Goal: Check status

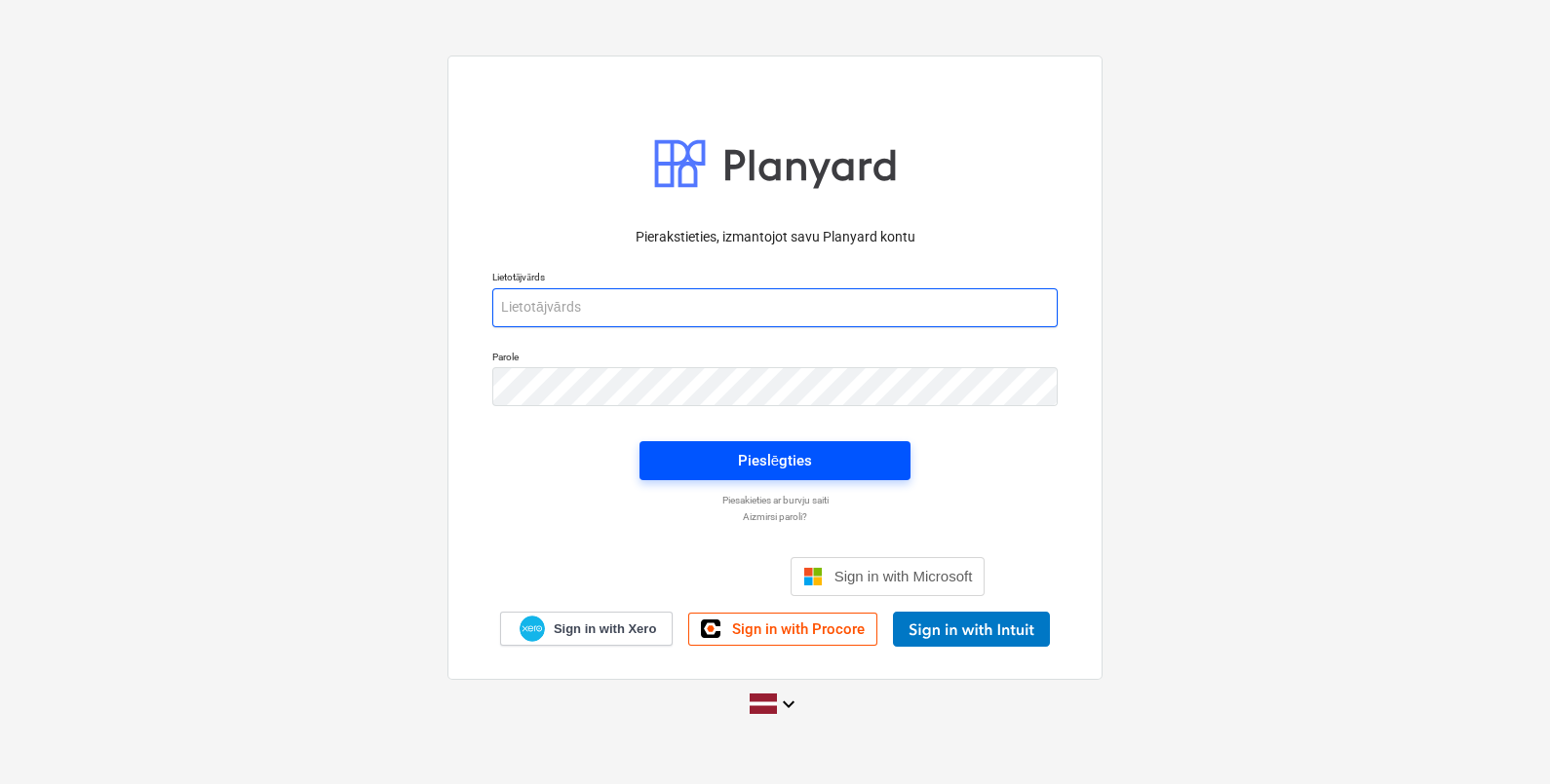
type input "[PERSON_NAME][EMAIL_ADDRESS][DOMAIN_NAME]"
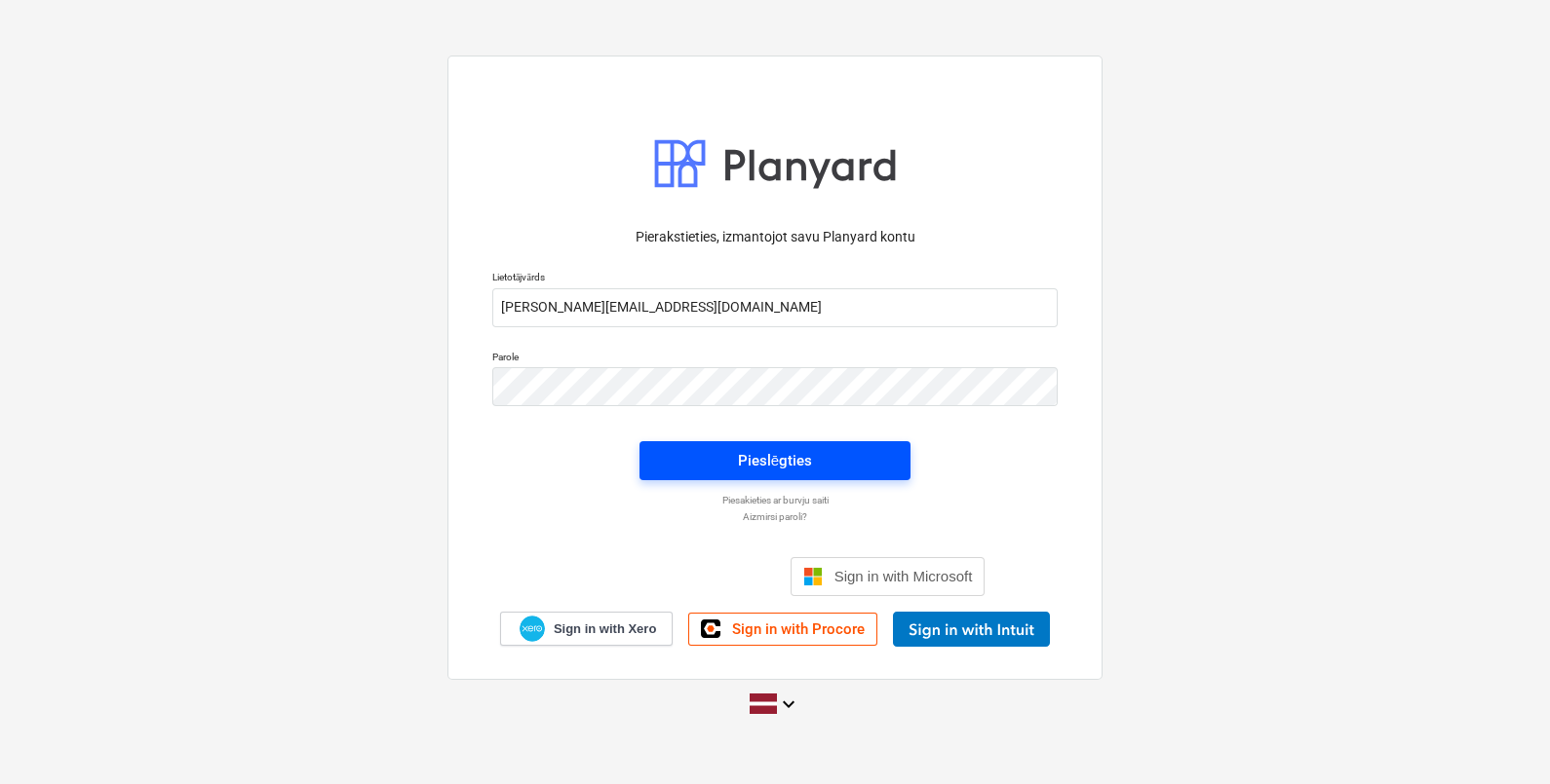
click at [728, 444] on button "Pieslēgties" at bounding box center [775, 460] width 271 height 39
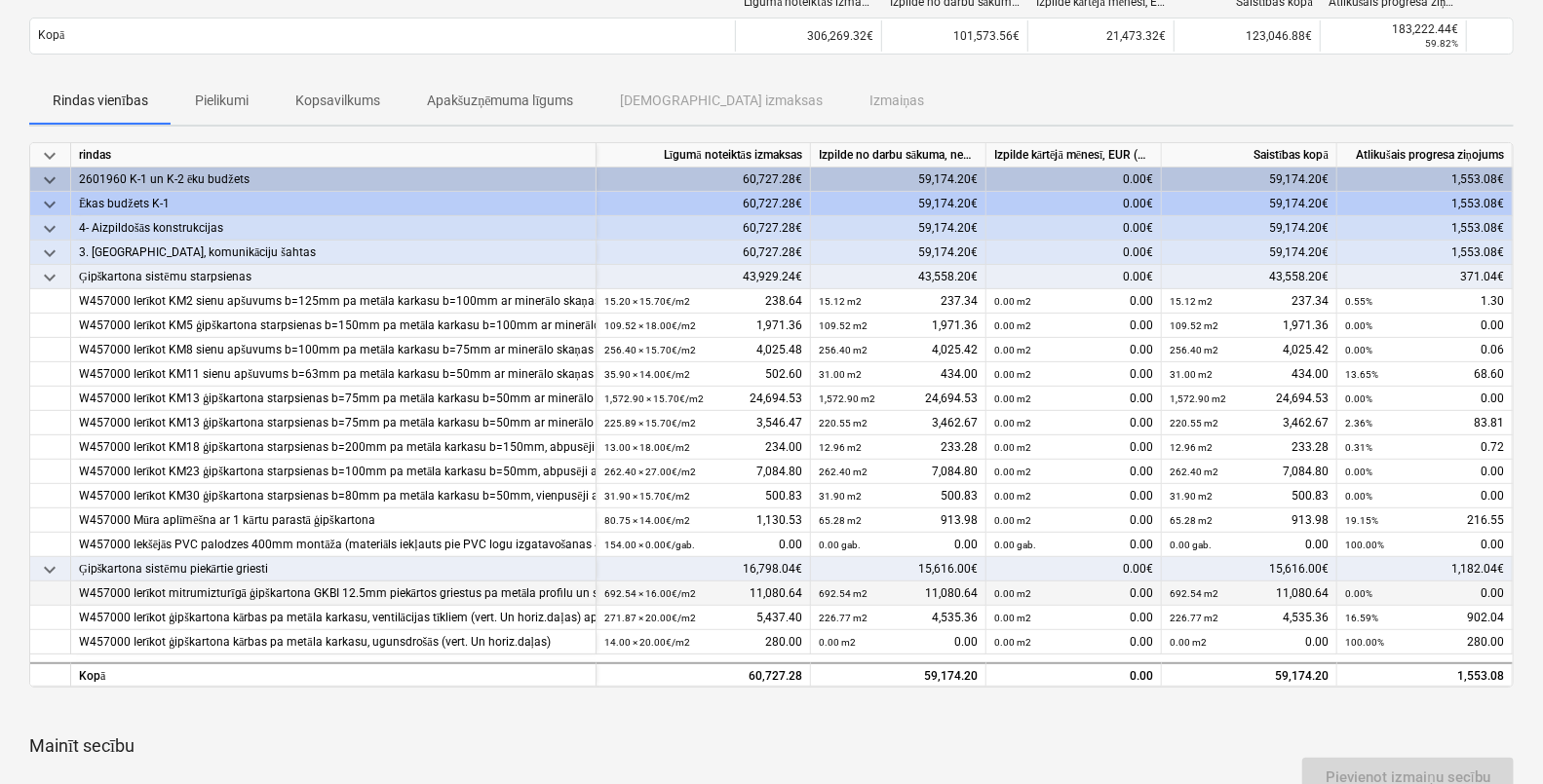
scroll to position [486, 0]
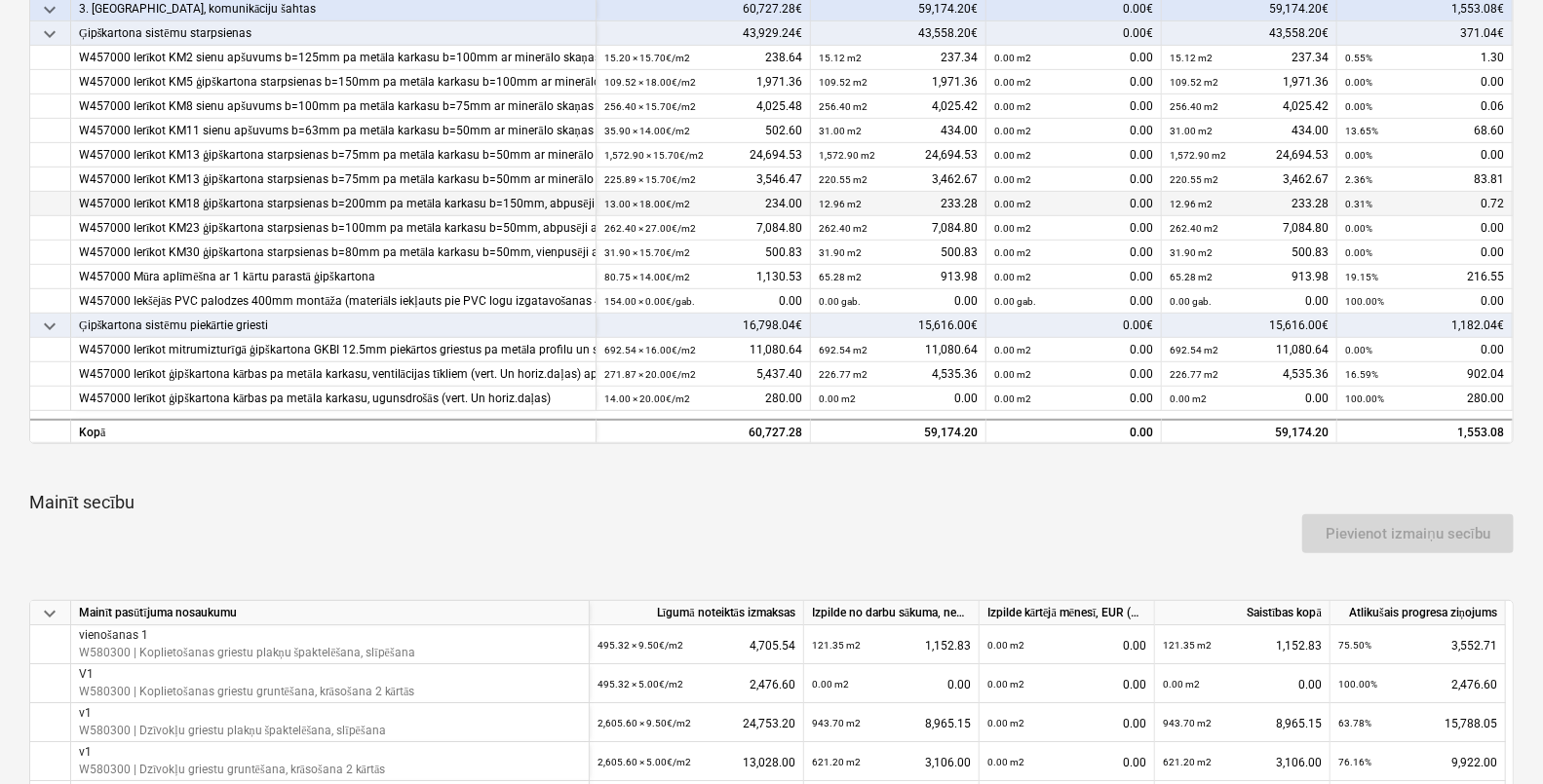
click at [1448, 192] on div "0.31% 0.72" at bounding box center [1425, 203] width 159 height 25
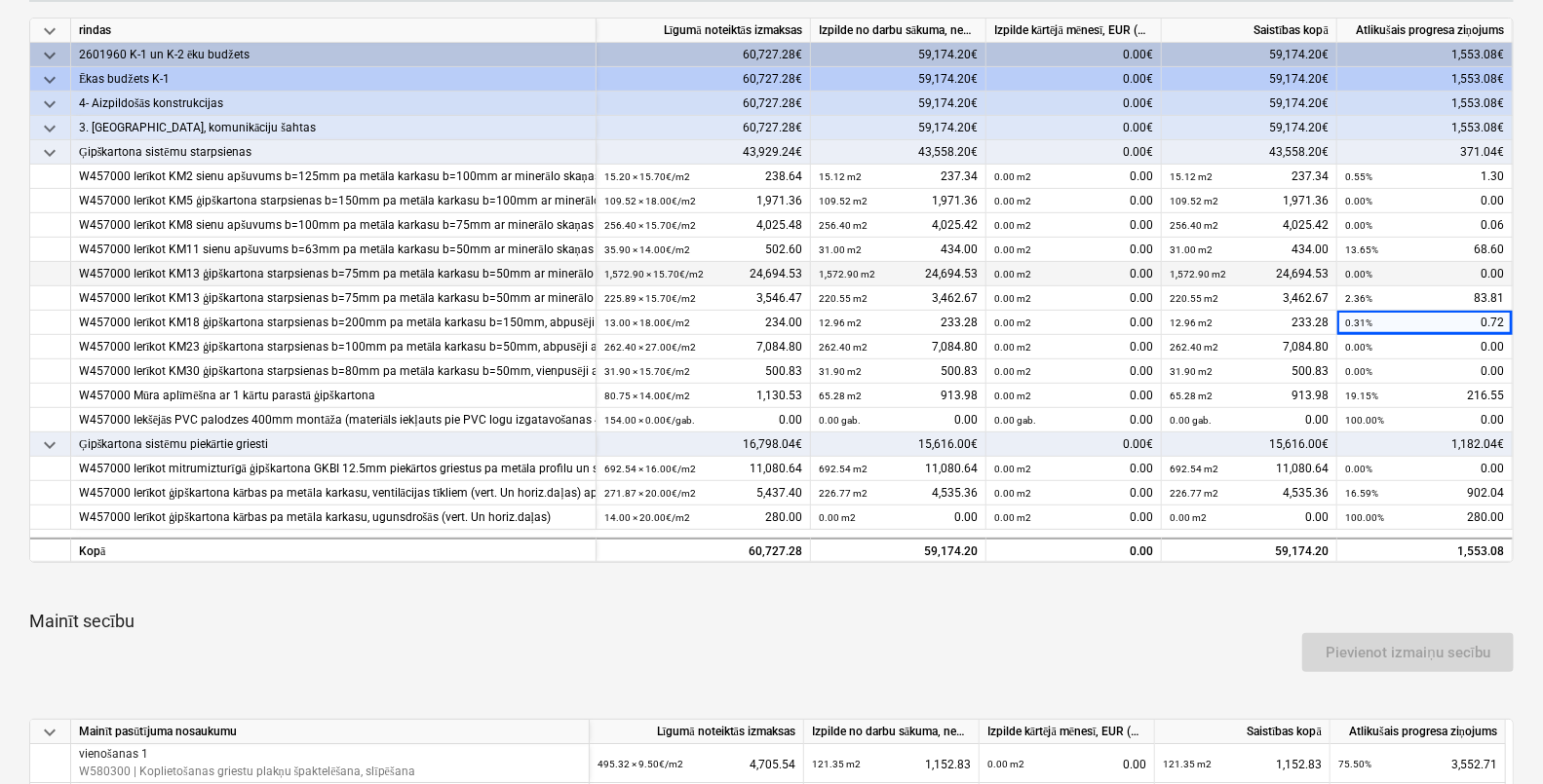
scroll to position [365, 0]
click at [1284, 516] on div "0.00 m2 0.00" at bounding box center [1249, 520] width 159 height 25
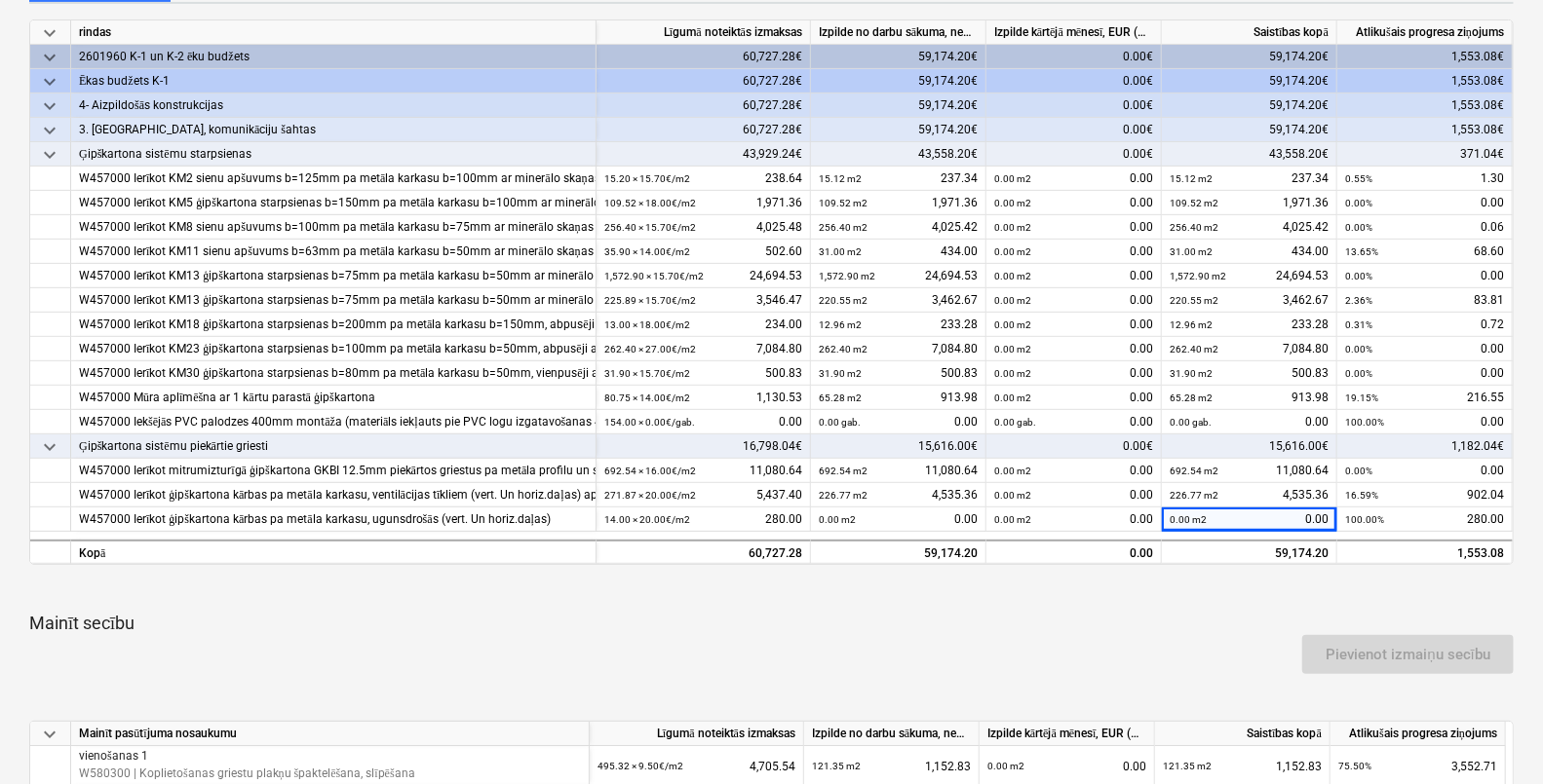
click at [748, 126] on div "60,727.28€" at bounding box center [704, 130] width 214 height 25
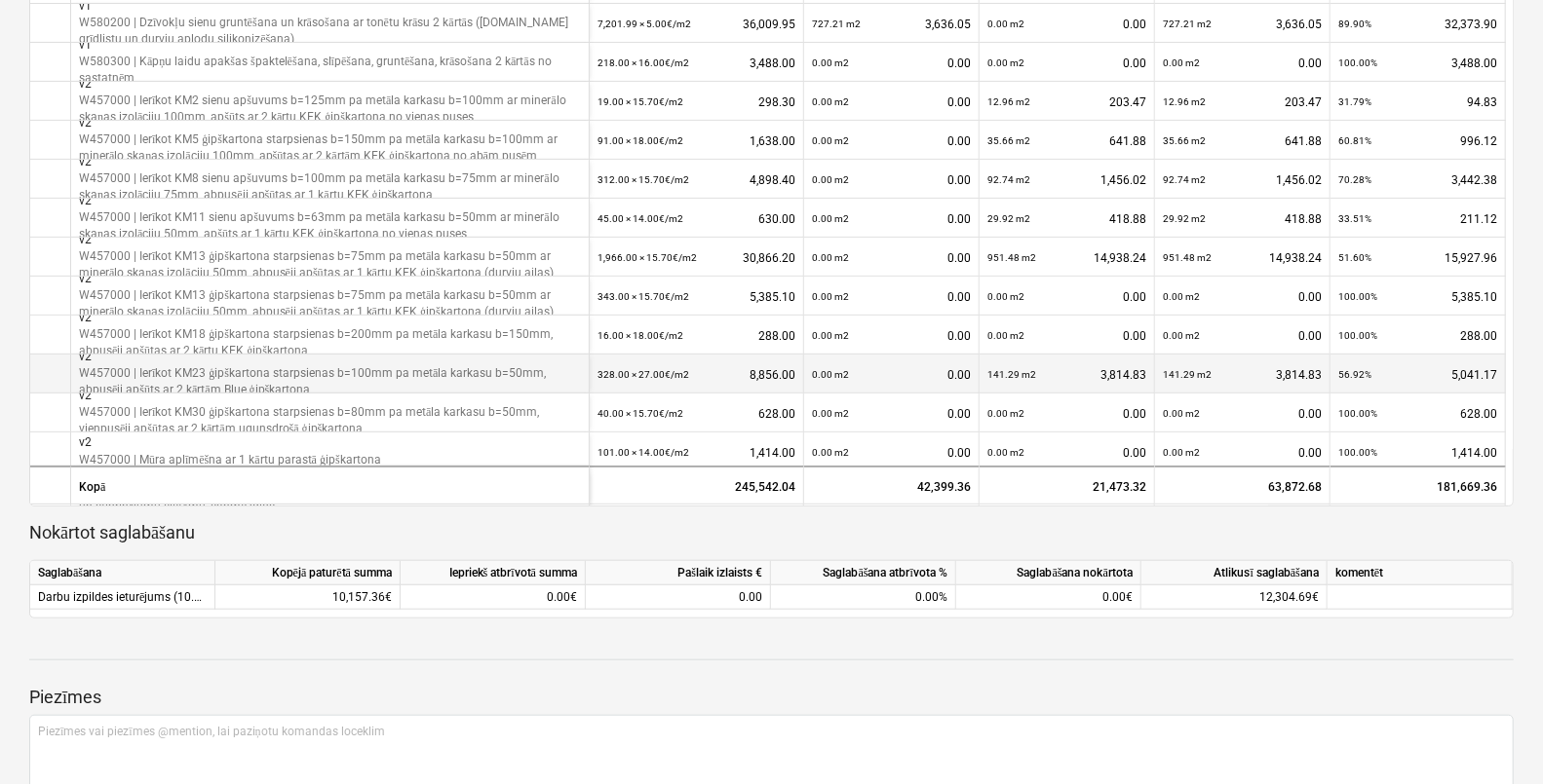
scroll to position [373, 0]
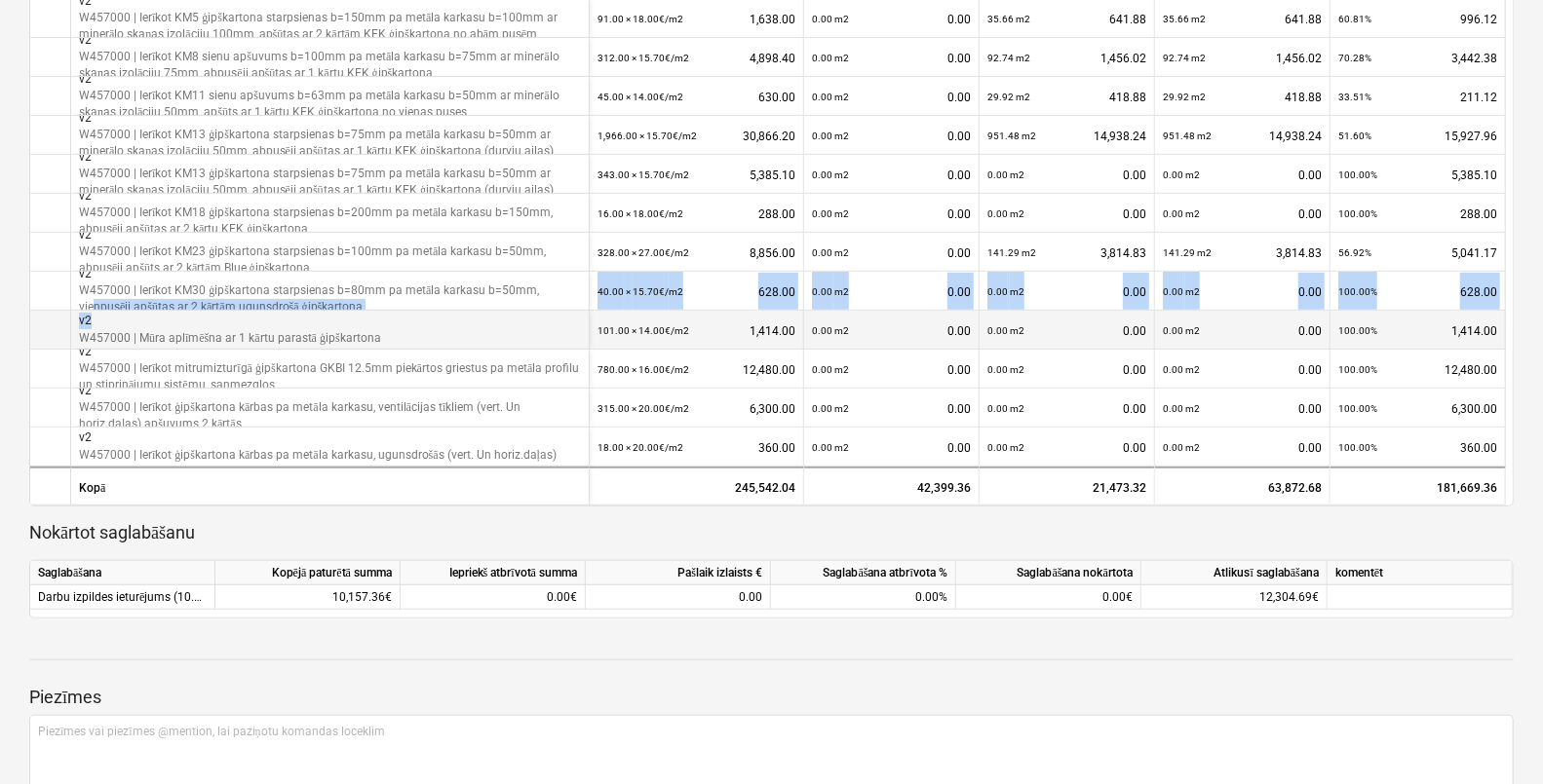
click at [89, 309] on div "keyboard_arrow_down Mainīt pasūtījuma nosaukumu Līgumā noteiktās izmaksas Izpil…" at bounding box center [771, 232] width 1484 height 550
drag, startPoint x: 88, startPoint y: 309, endPoint x: 31, endPoint y: 308, distance: 57.0
click at [31, 308] on div "keyboard_arrow_down Mainīt pasūtījuma nosaukumu Līgumā noteiktās izmaksas Izpil…" at bounding box center [771, 232] width 1484 height 550
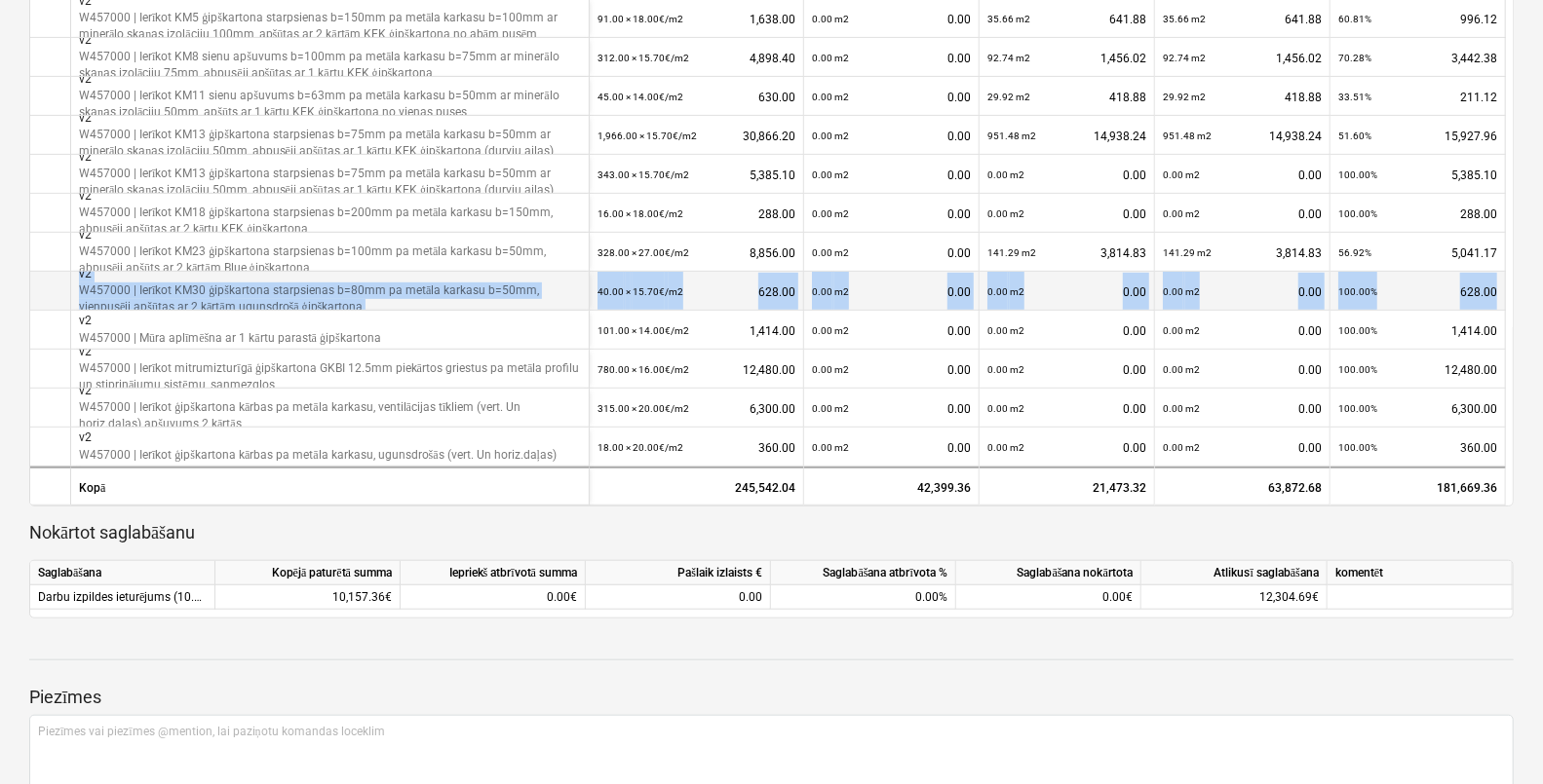
click at [658, 273] on div "40.00 × 15.70€ / m2" at bounding box center [640, 292] width 85 height 40
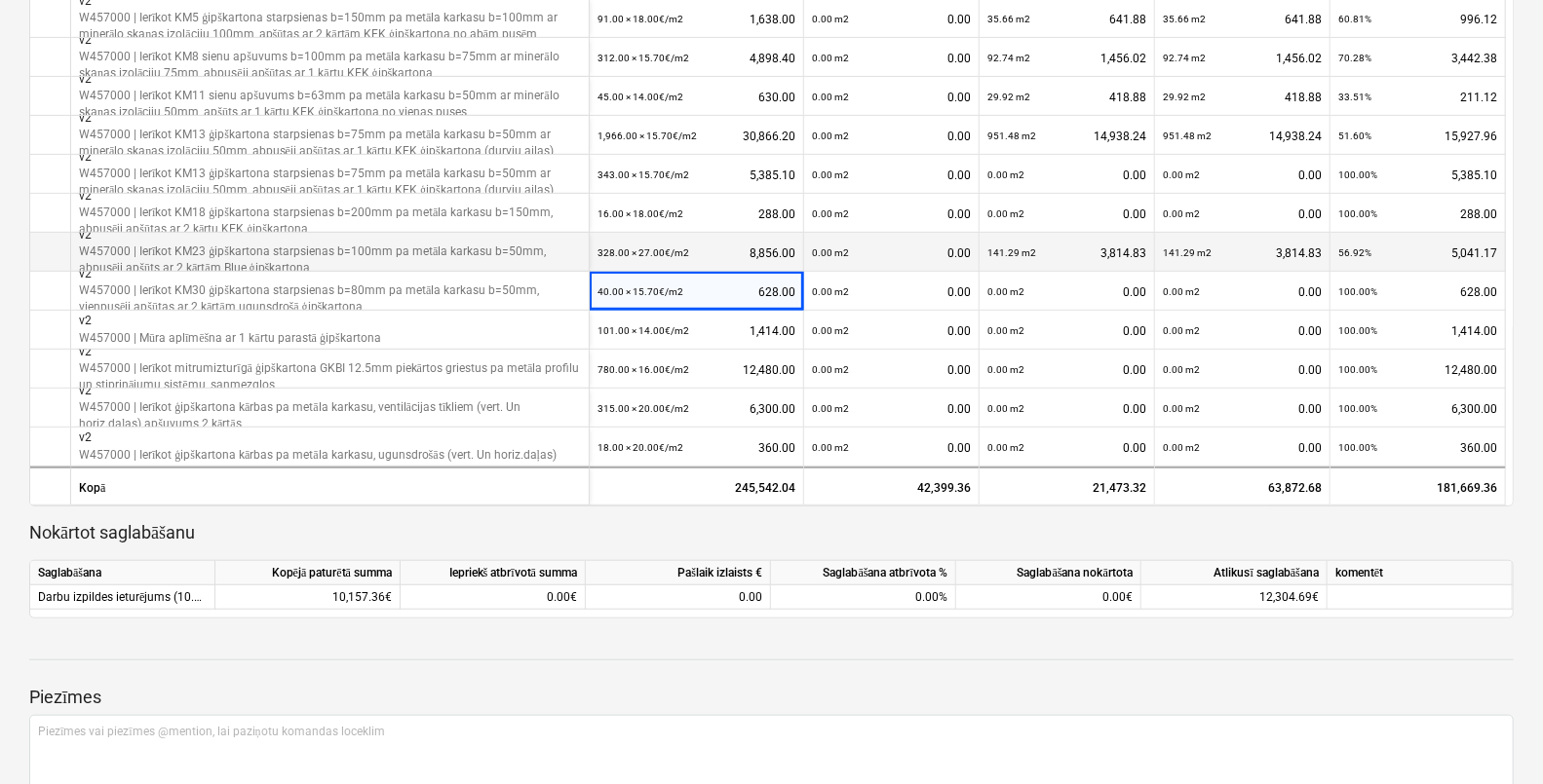
click at [842, 252] on small "0.00 m2" at bounding box center [830, 252] width 37 height 11
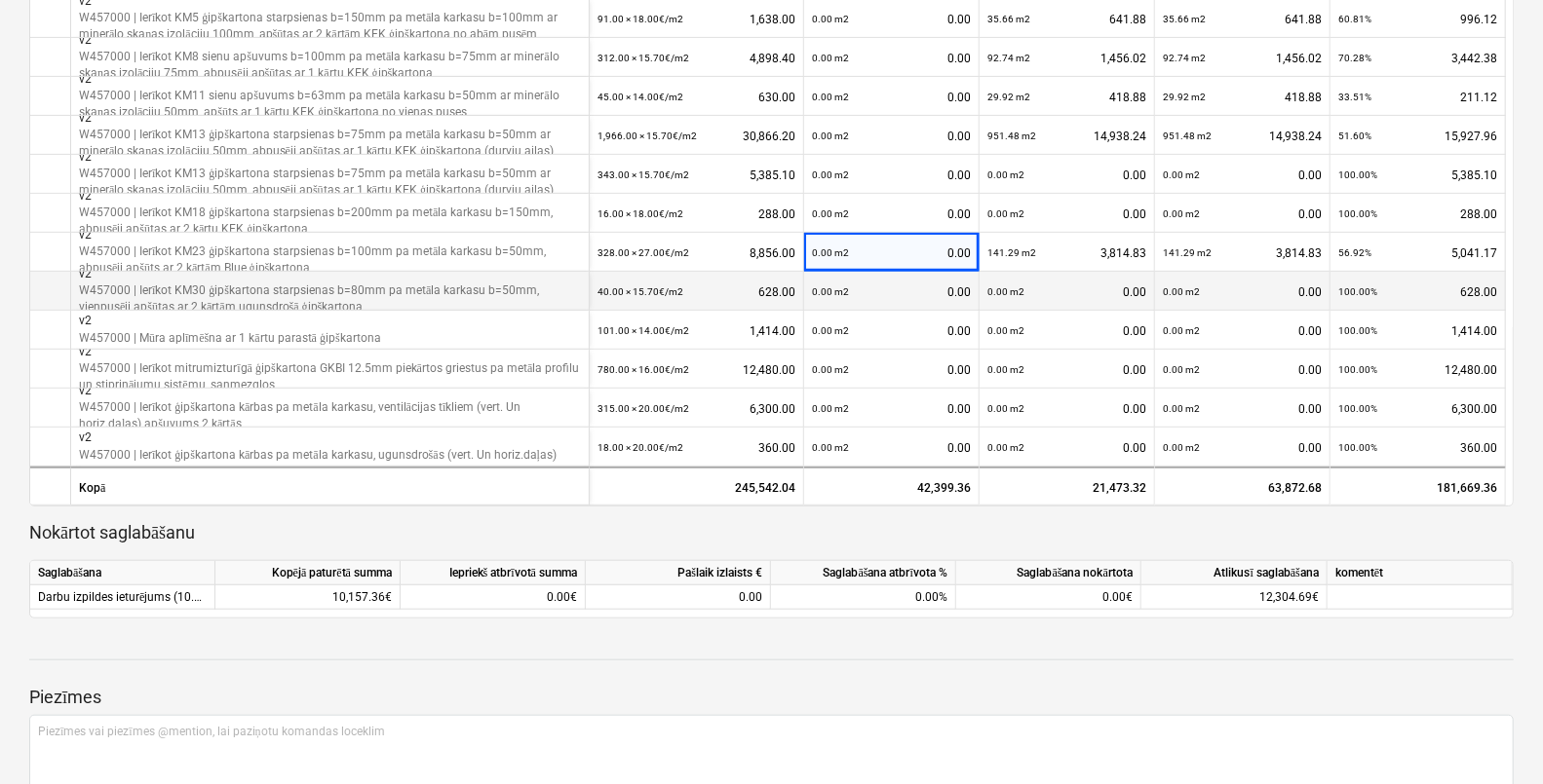
click at [662, 279] on div "40.00 × 15.70€ / m2" at bounding box center [640, 292] width 85 height 40
click at [662, 280] on div "40.00 × 15.70€ / m2" at bounding box center [640, 292] width 85 height 40
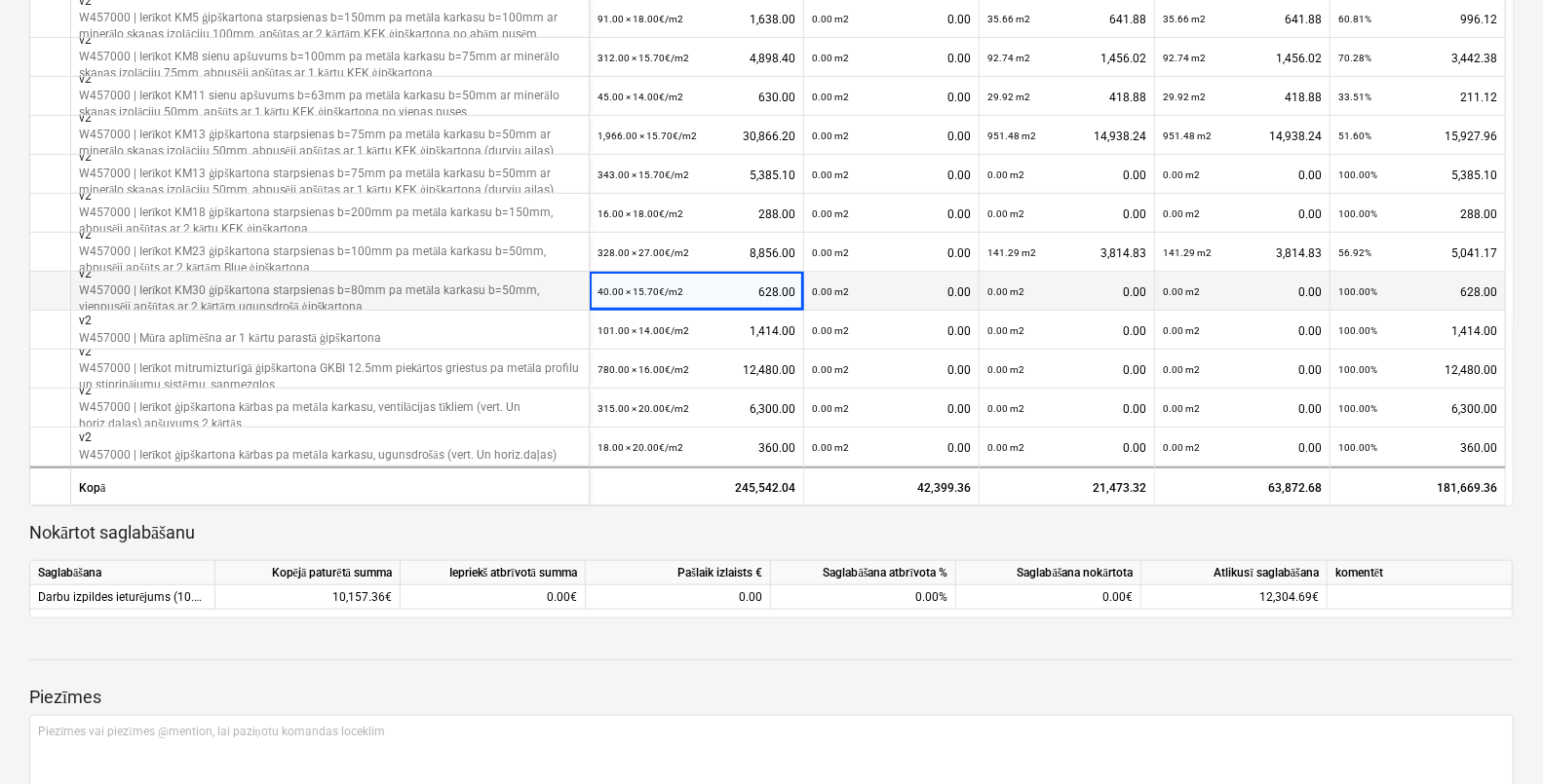
drag, startPoint x: 662, startPoint y: 280, endPoint x: 763, endPoint y: 289, distance: 101.4
click at [755, 289] on div "40.00 × 15.70€ / m2 628.00" at bounding box center [696, 292] width 198 height 40
click at [772, 288] on div "40.00 × 15.70€ / m2 628.00" at bounding box center [696, 292] width 198 height 40
drag, startPoint x: 766, startPoint y: 295, endPoint x: 753, endPoint y: 295, distance: 13.0
click at [753, 295] on div "40.00 × 15.70€ / m2 628.00" at bounding box center [696, 292] width 198 height 40
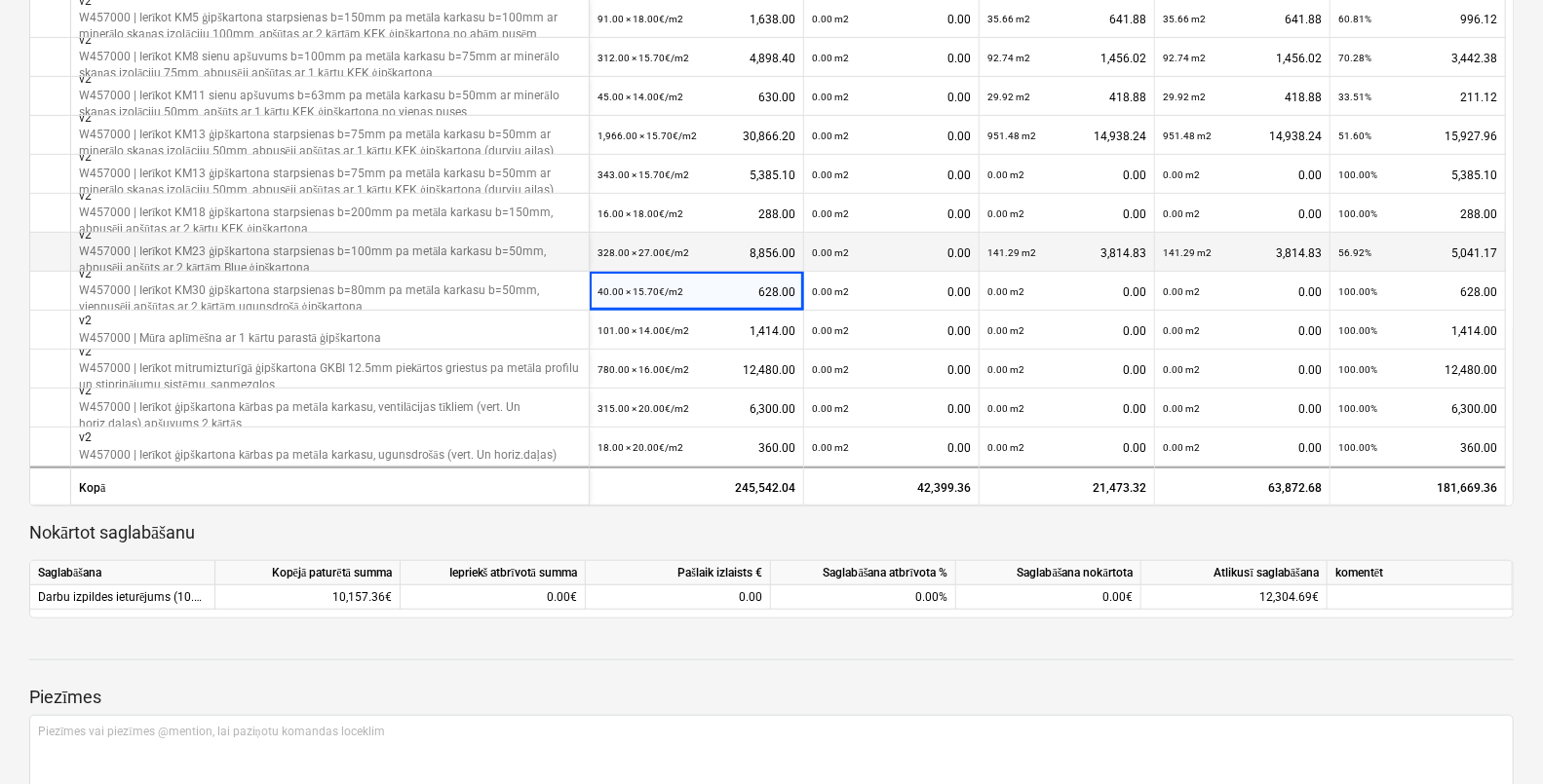
drag, startPoint x: 753, startPoint y: 295, endPoint x: 932, endPoint y: 258, distance: 182.8
click at [933, 258] on div "0.00 m2 0.00" at bounding box center [892, 253] width 159 height 40
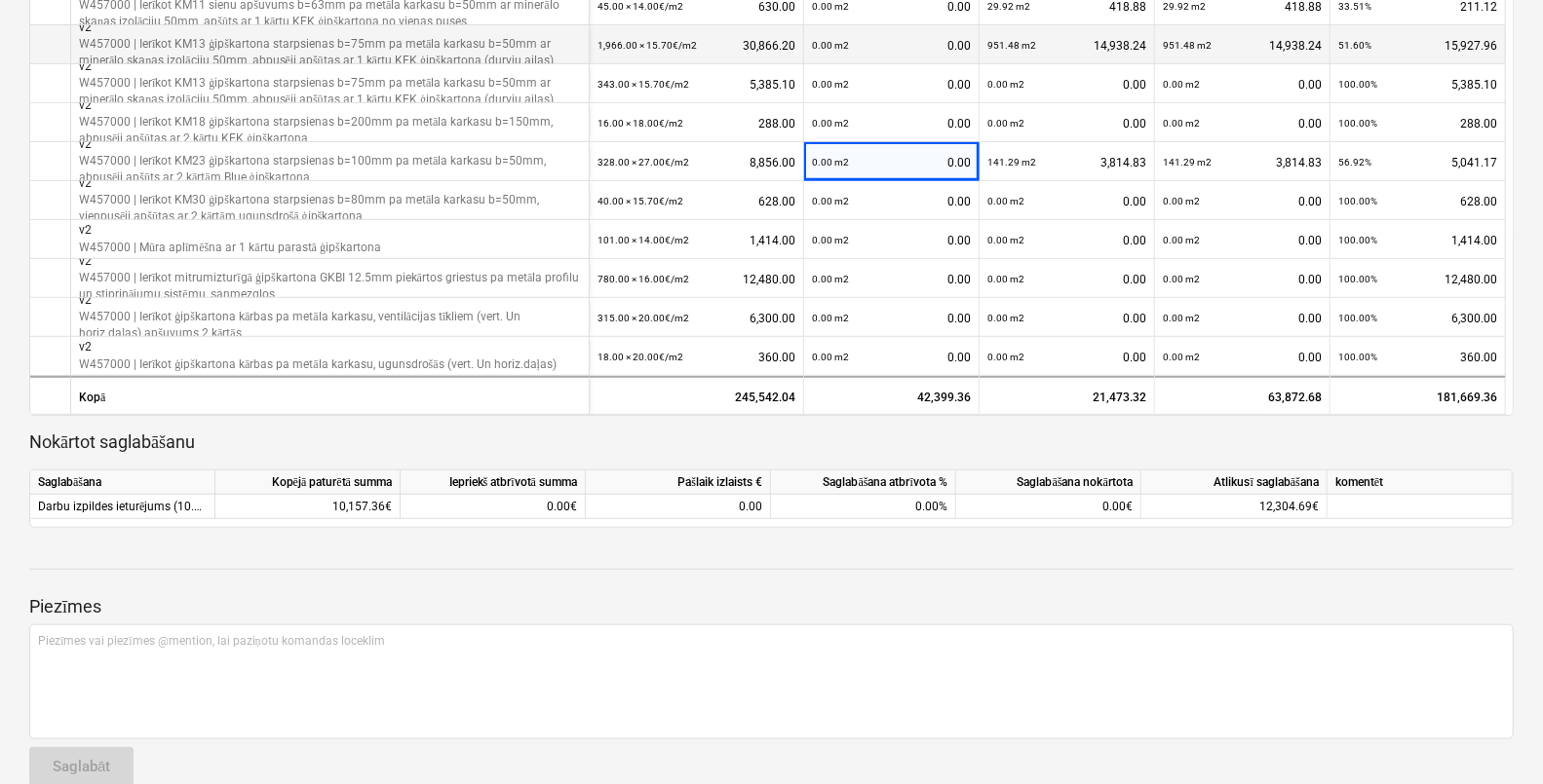
scroll to position [861, 0]
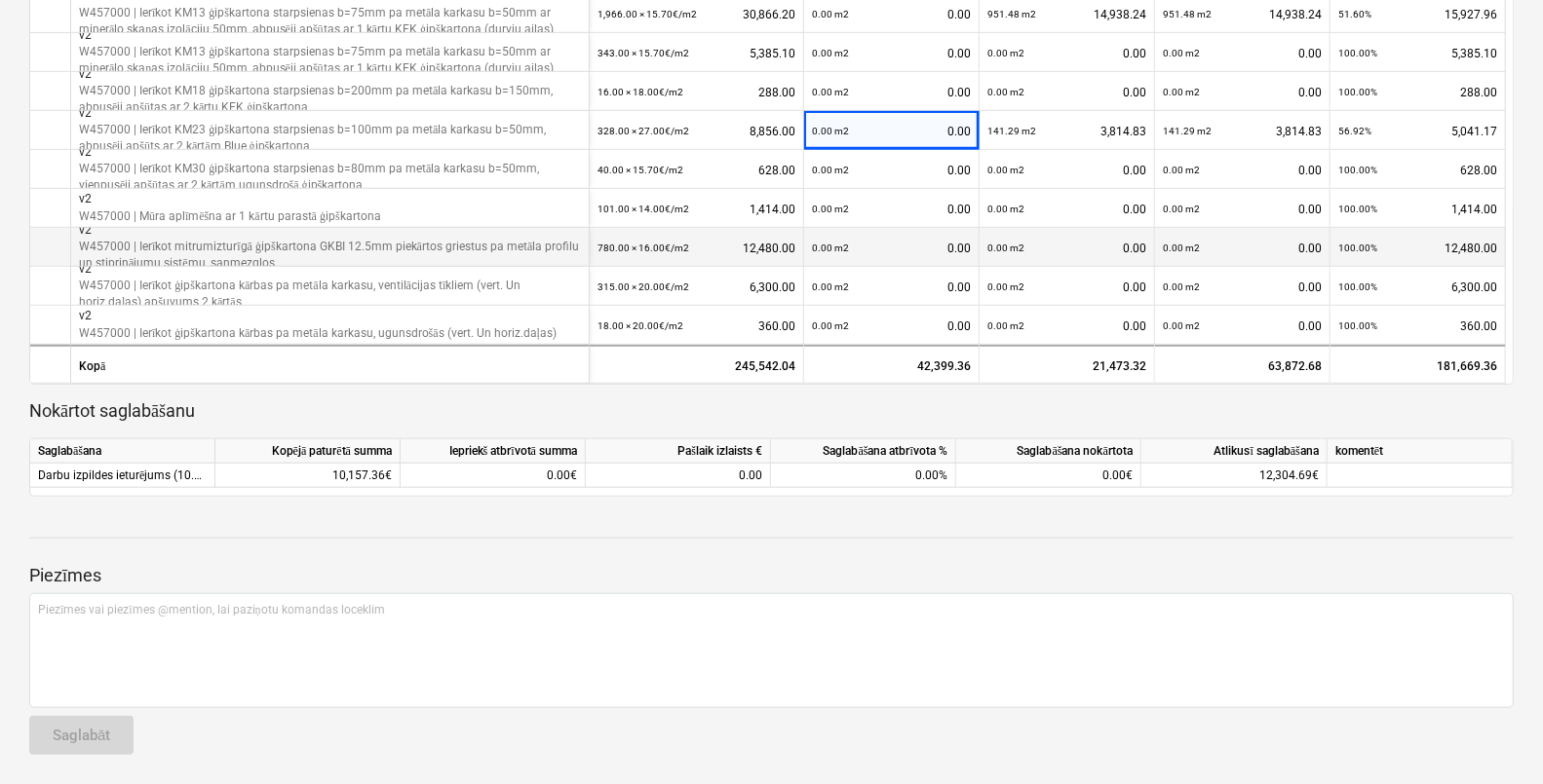
click at [764, 243] on div "780.00 × 16.00€ / m2 12,480.00" at bounding box center [696, 248] width 198 height 40
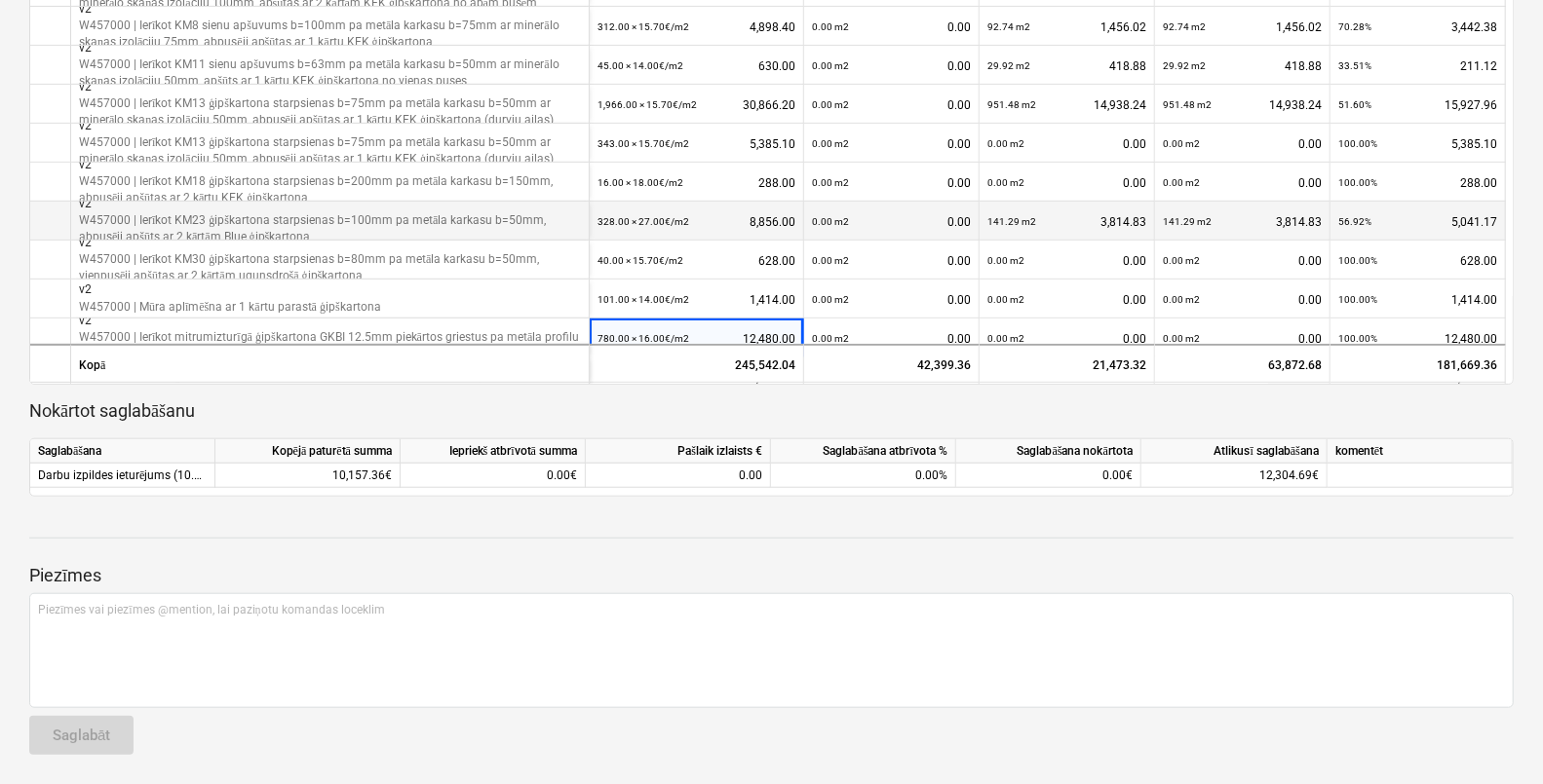
scroll to position [251, 0]
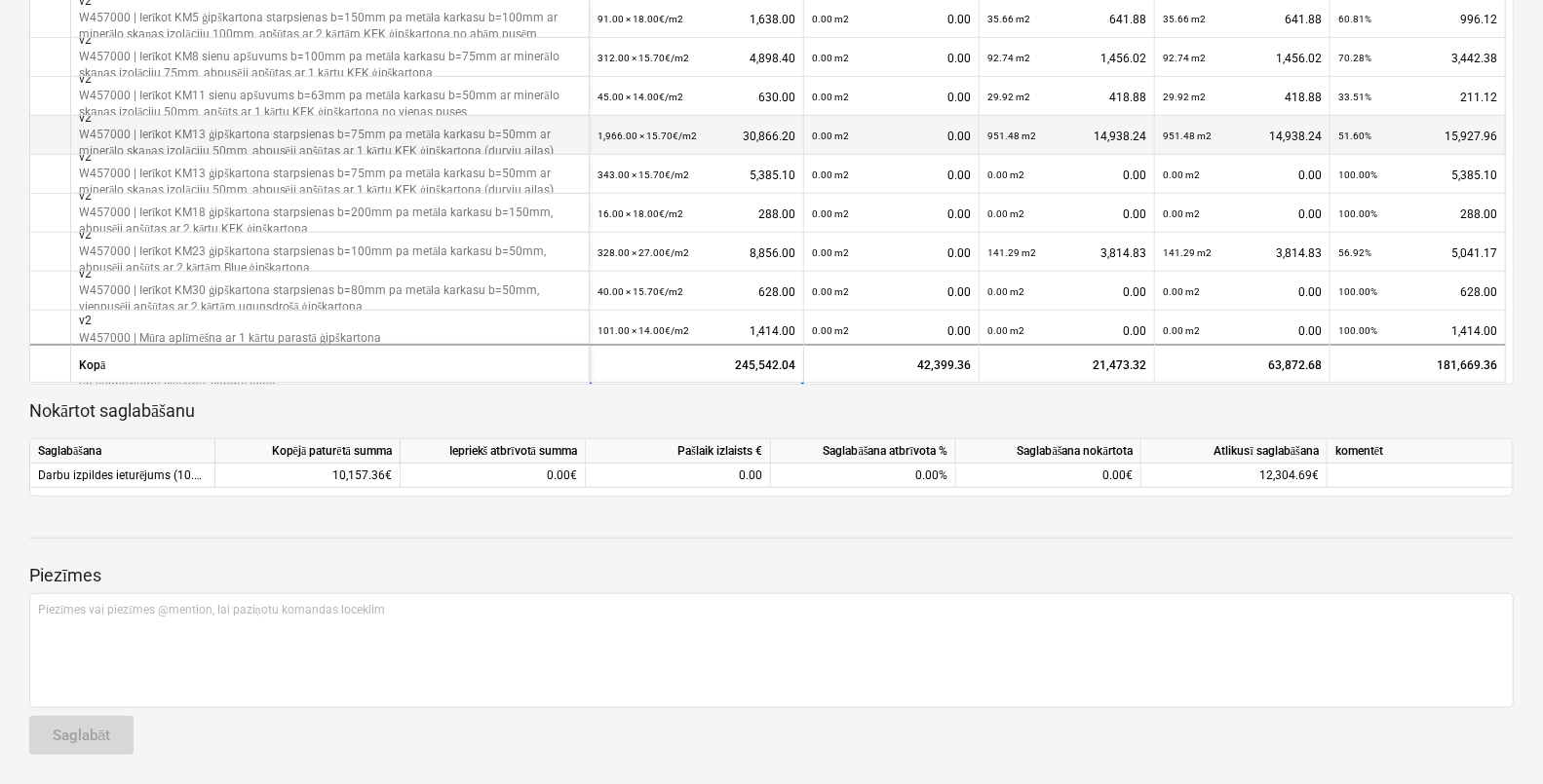
click at [1100, 136] on div "951.48 m2 14,938.24" at bounding box center [1067, 136] width 159 height 40
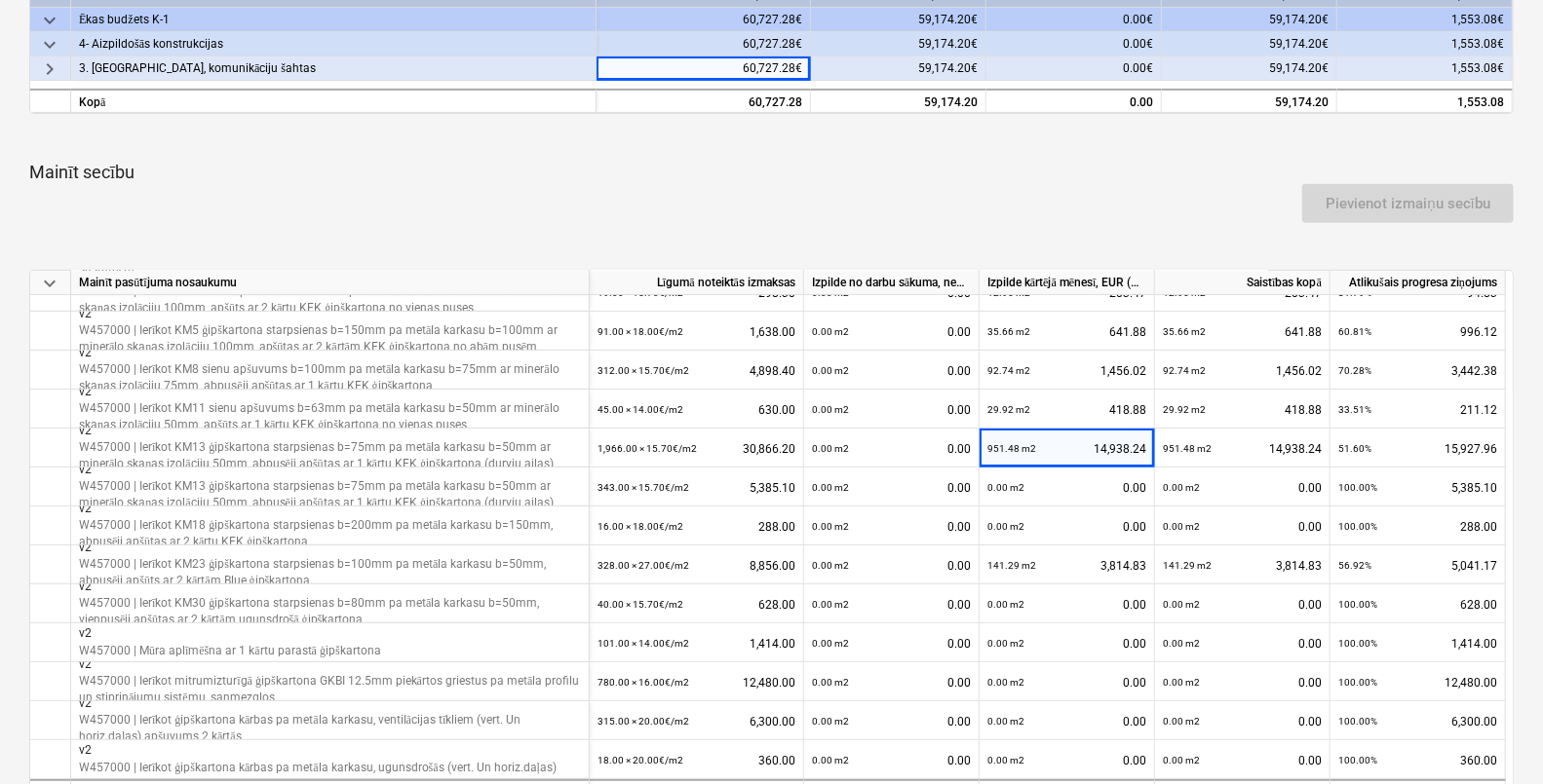
scroll to position [496, 0]
